Goal: Register for event/course

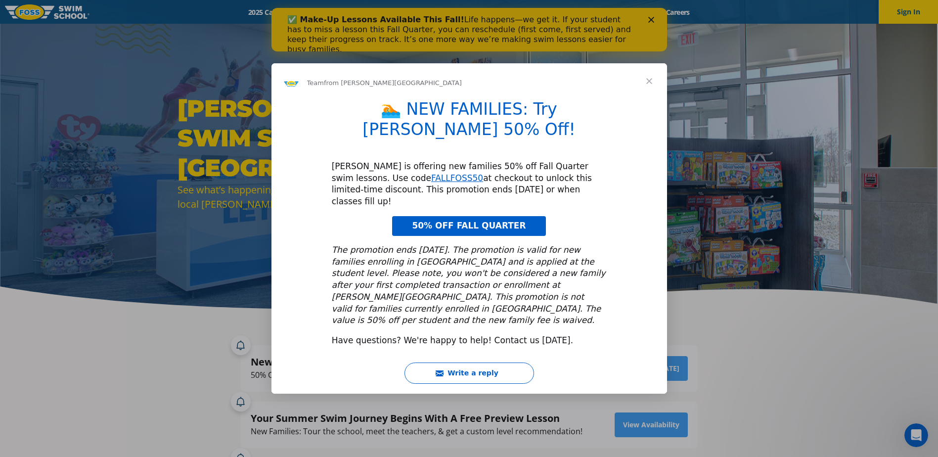
click at [652, 21] on div "Intercom messenger" at bounding box center [469, 228] width 938 height 457
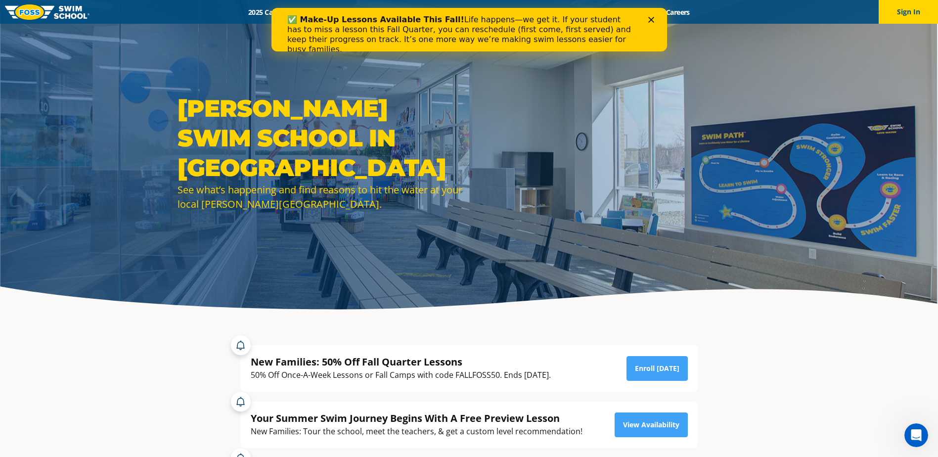
click at [655, 18] on div "Close" at bounding box center [653, 20] width 10 height 6
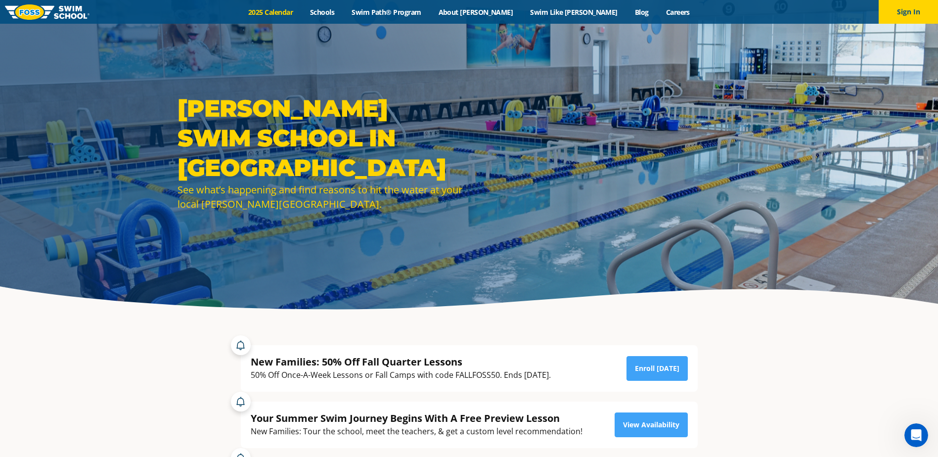
click at [302, 8] on link "2025 Calendar" at bounding box center [271, 11] width 62 height 9
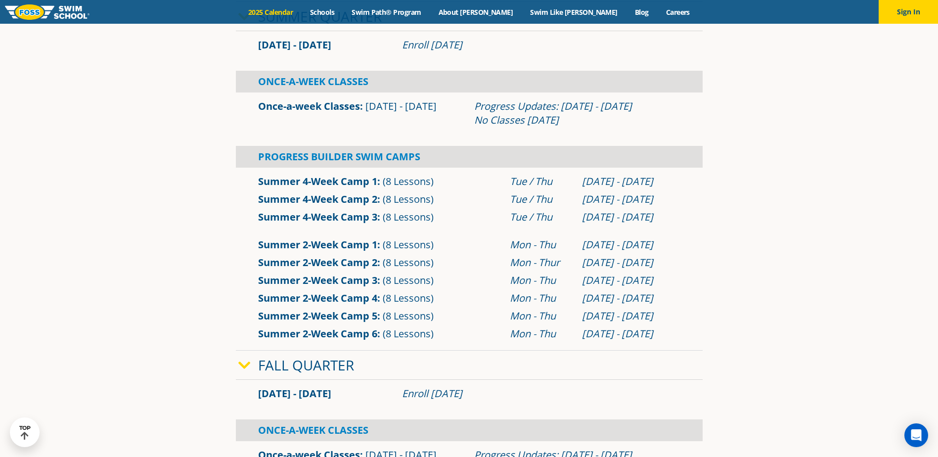
scroll to position [396, 0]
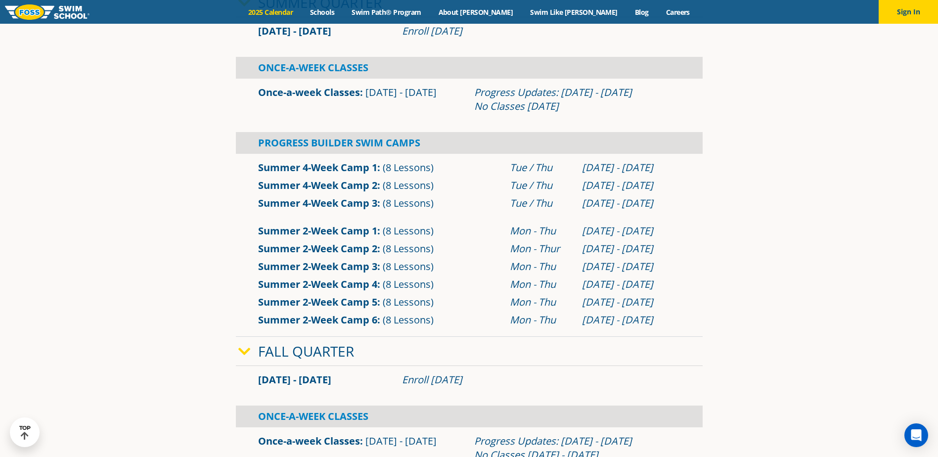
click at [328, 349] on link "Fall Quarter" at bounding box center [306, 351] width 96 height 19
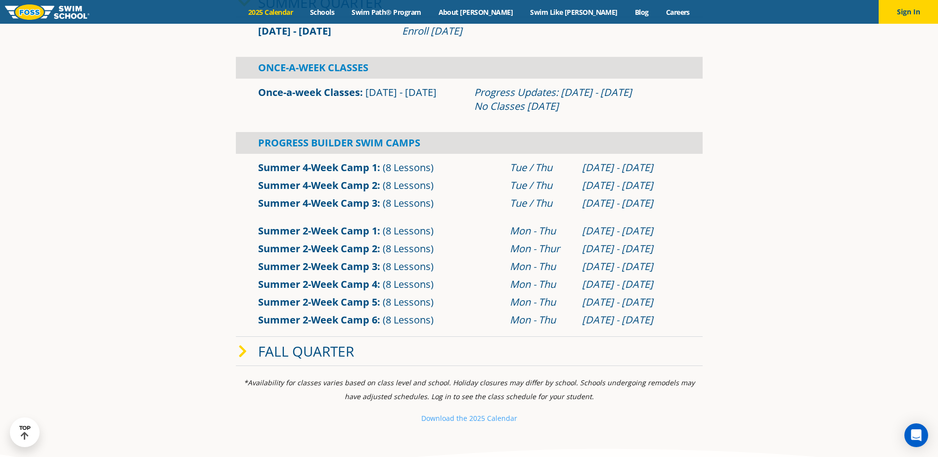
click at [328, 349] on link "Fall Quarter" at bounding box center [306, 351] width 96 height 19
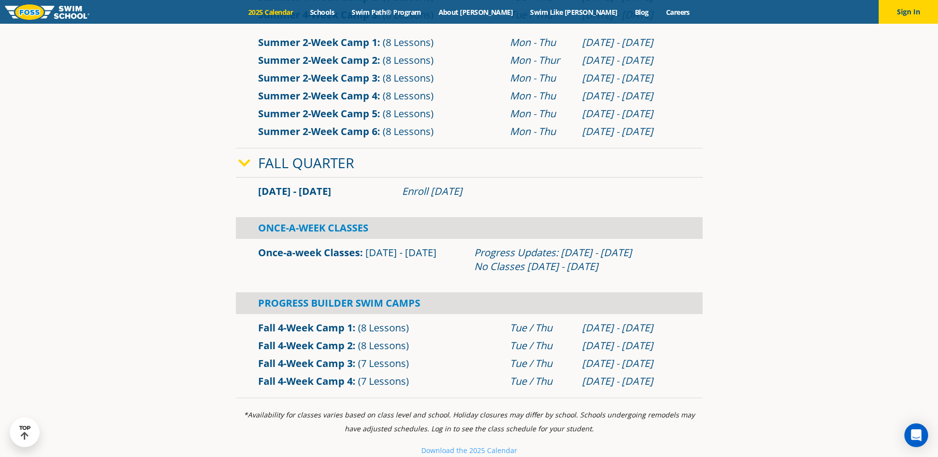
scroll to position [593, 0]
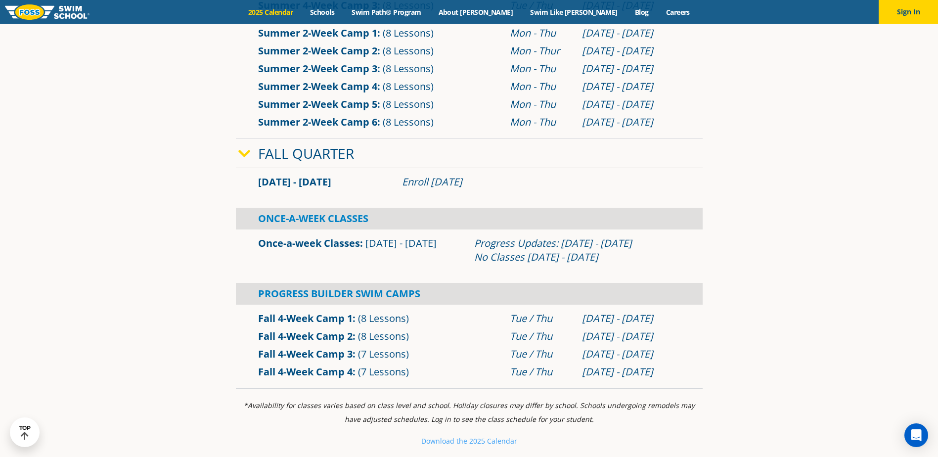
click at [321, 320] on link "Fall 4-Week Camp 1" at bounding box center [305, 318] width 94 height 13
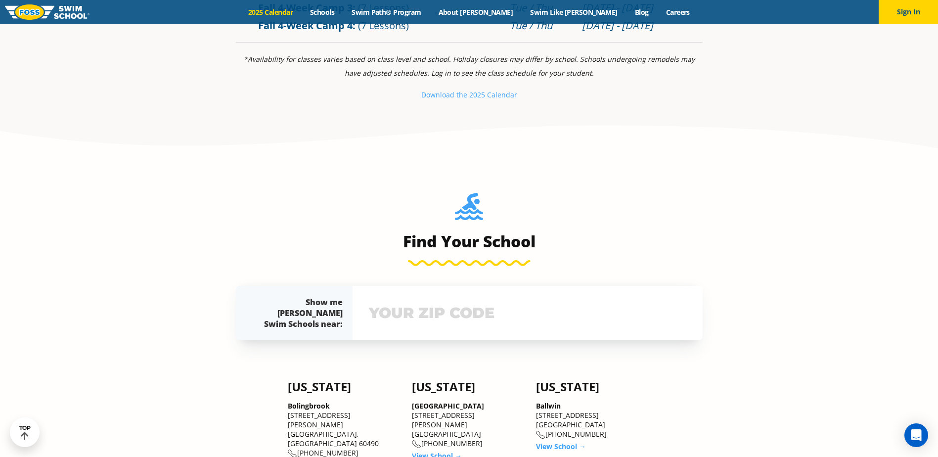
scroll to position [692, 0]
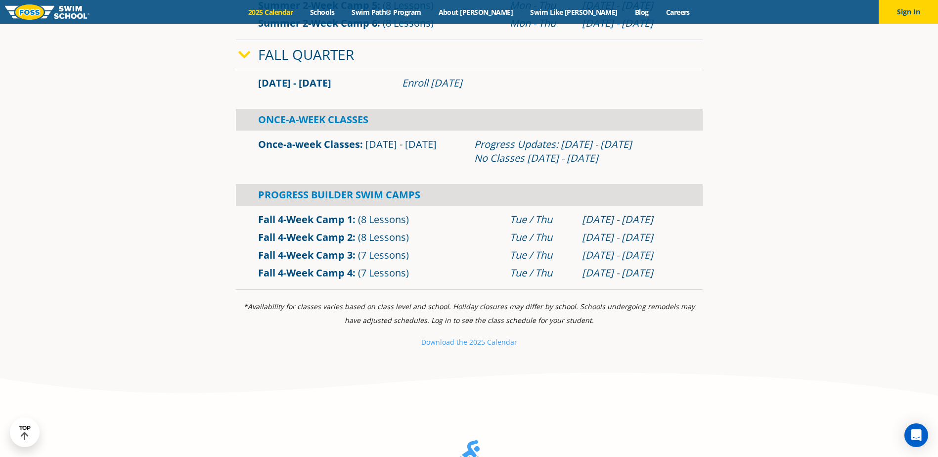
click at [331, 219] on link "Fall 4-Week Camp 1" at bounding box center [305, 219] width 94 height 13
click at [487, 343] on small "e 2025 Calendar" at bounding box center [490, 341] width 54 height 9
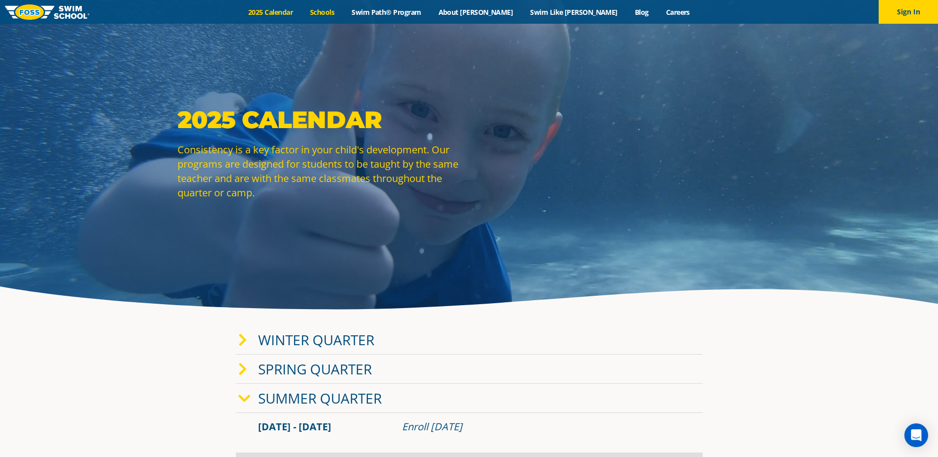
click at [343, 11] on link "Schools" at bounding box center [323, 11] width 42 height 9
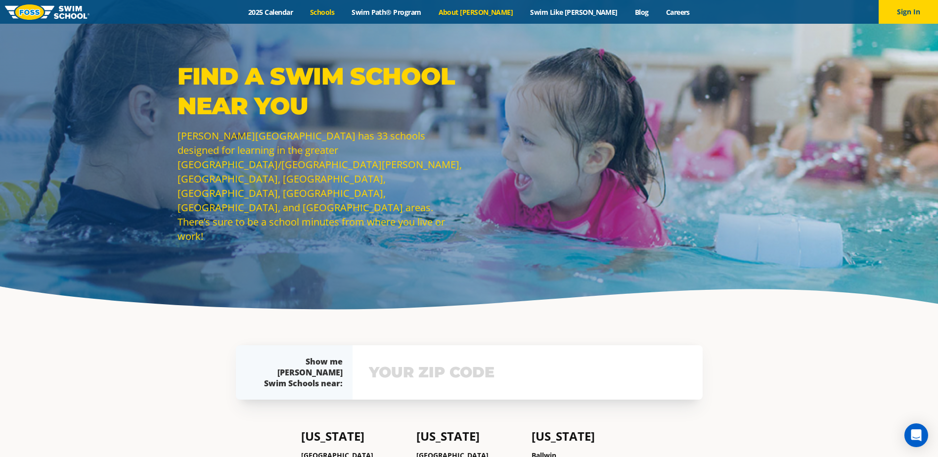
click at [481, 15] on link "About [PERSON_NAME]" at bounding box center [476, 11] width 92 height 9
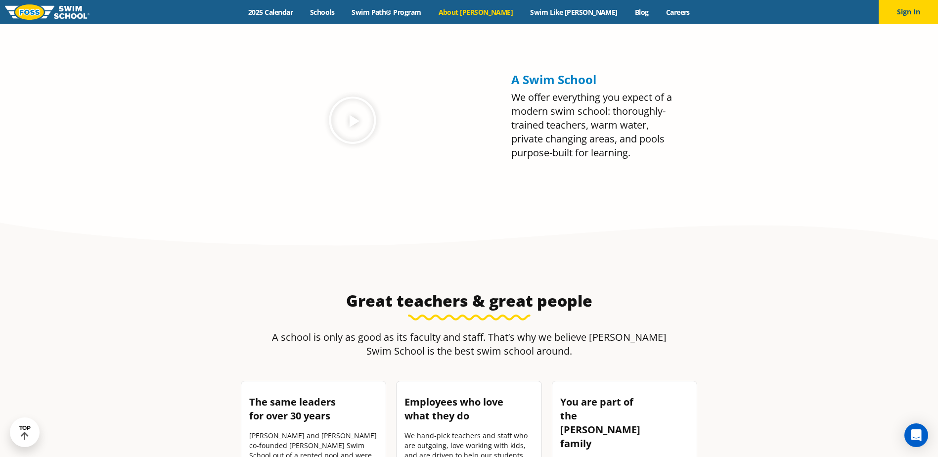
scroll to position [742, 0]
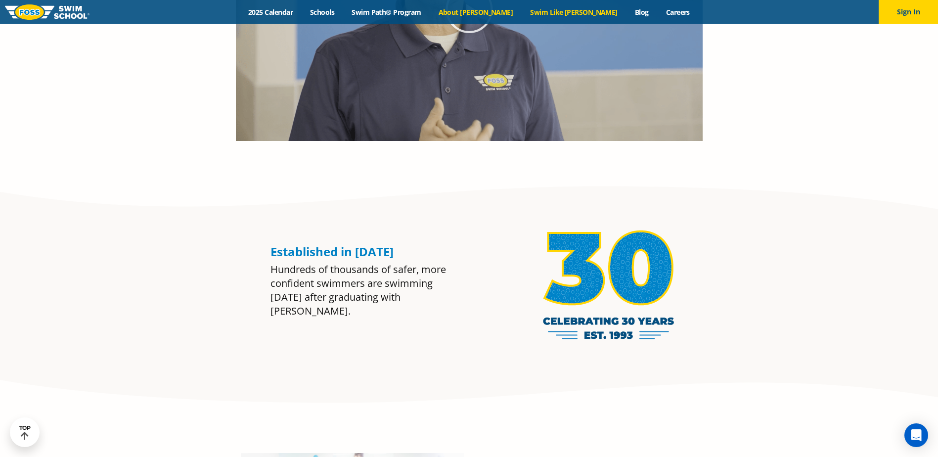
click at [578, 11] on link "Swim Like [PERSON_NAME]" at bounding box center [574, 11] width 105 height 9
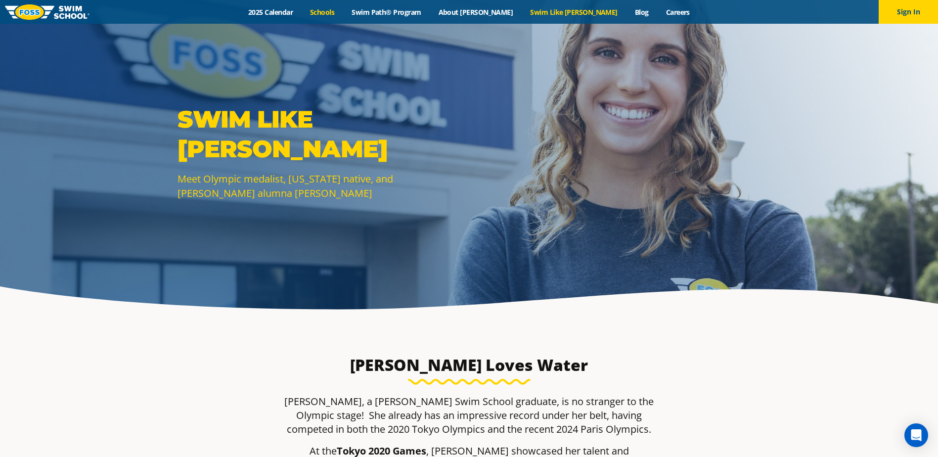
click at [343, 12] on link "Schools" at bounding box center [323, 11] width 42 height 9
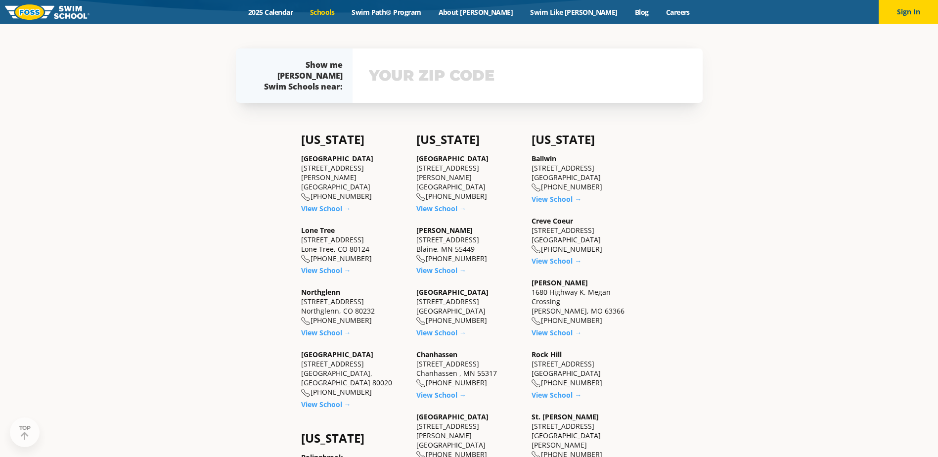
scroll to position [297, 0]
click at [554, 141] on h4 "Missouri" at bounding box center [584, 140] width 105 height 14
click at [539, 200] on link "View School →" at bounding box center [557, 198] width 50 height 9
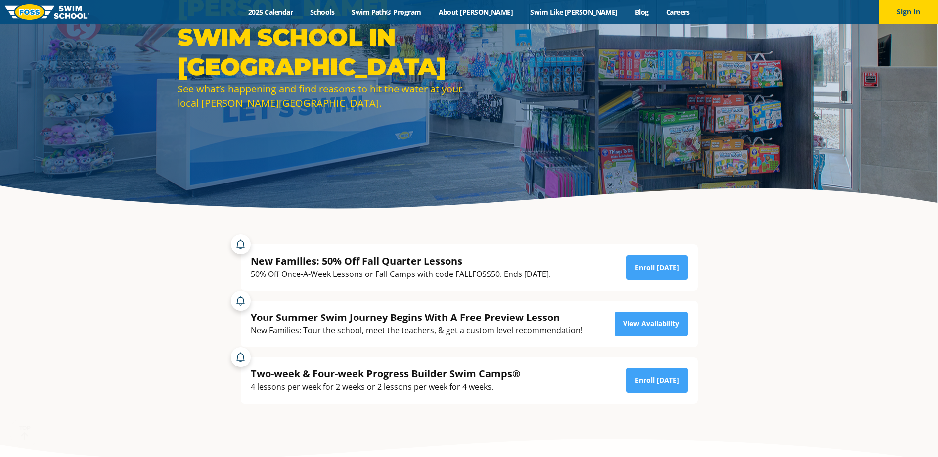
scroll to position [148, 0]
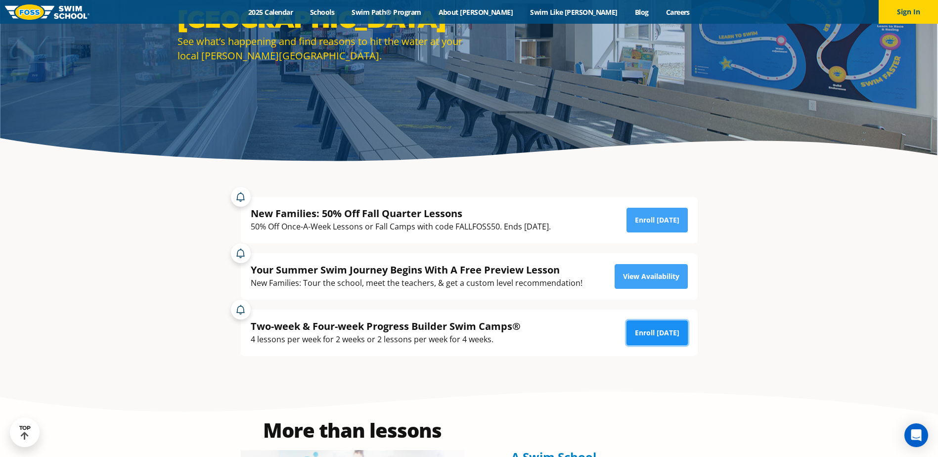
click at [633, 326] on link "Enroll [DATE]" at bounding box center [657, 332] width 61 height 25
